Goal: Task Accomplishment & Management: Use online tool/utility

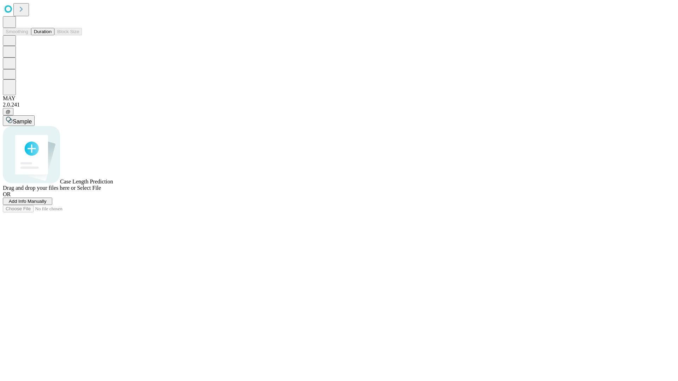
click at [47, 204] on span "Add Info Manually" at bounding box center [28, 201] width 38 height 5
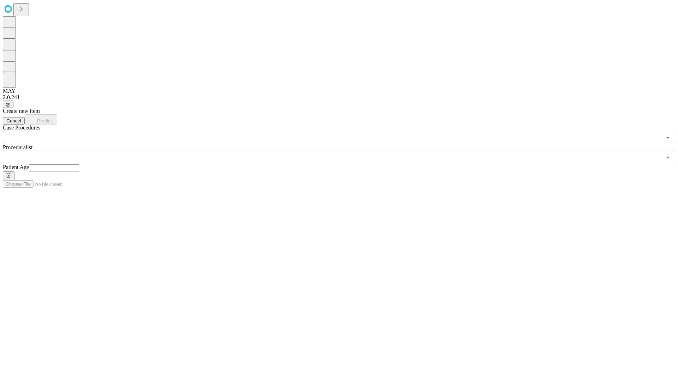
click at [79, 165] on input "text" at bounding box center [54, 168] width 50 height 7
type input "**"
click at [344, 151] on input "text" at bounding box center [332, 157] width 659 height 13
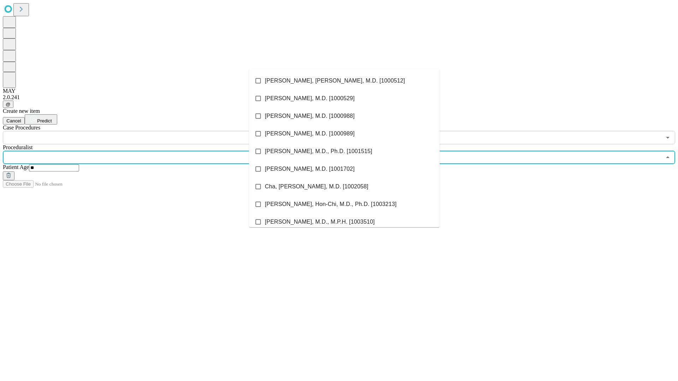
click at [344, 81] on li "[PERSON_NAME], [PERSON_NAME], M.D. [1000512]" at bounding box center [344, 81] width 191 height 18
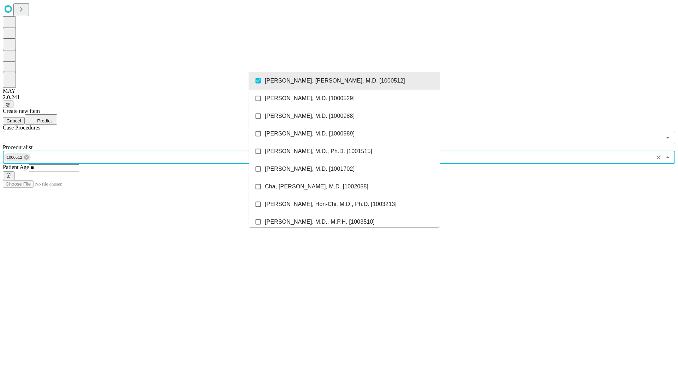
click at [148, 131] on input "text" at bounding box center [332, 137] width 659 height 13
